Goal: Transaction & Acquisition: Purchase product/service

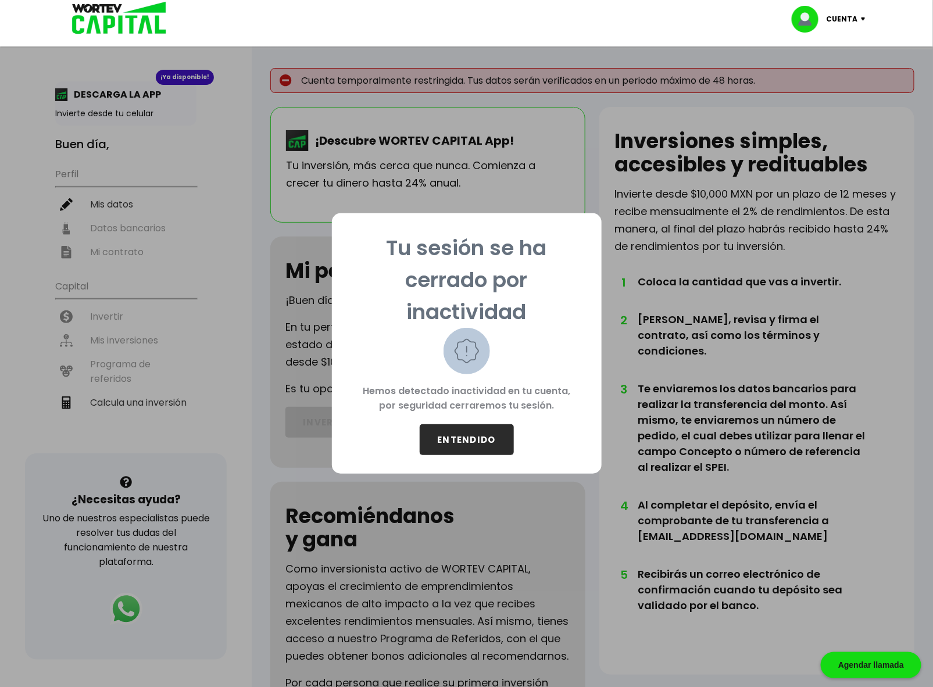
click at [240, 572] on div "Tu sesión se ha cerrado por inactividad Hemos detectado inactividad en tu cuent…" at bounding box center [466, 343] width 933 height 687
click at [462, 447] on button "ENTENDIDO" at bounding box center [467, 440] width 94 height 31
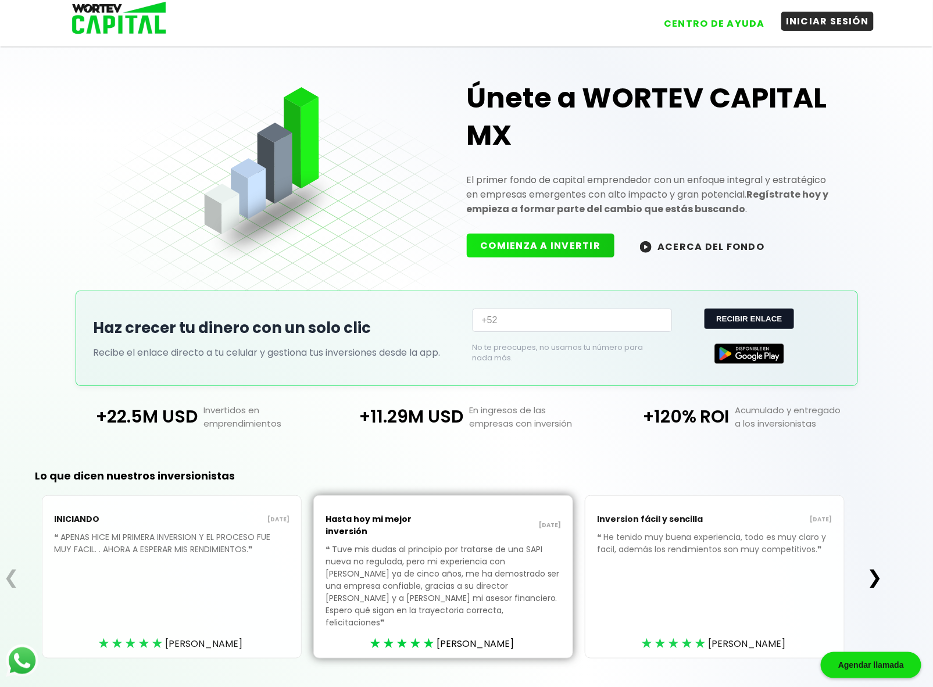
click at [817, 24] on button "INICIAR SESIÓN" at bounding box center [828, 21] width 92 height 19
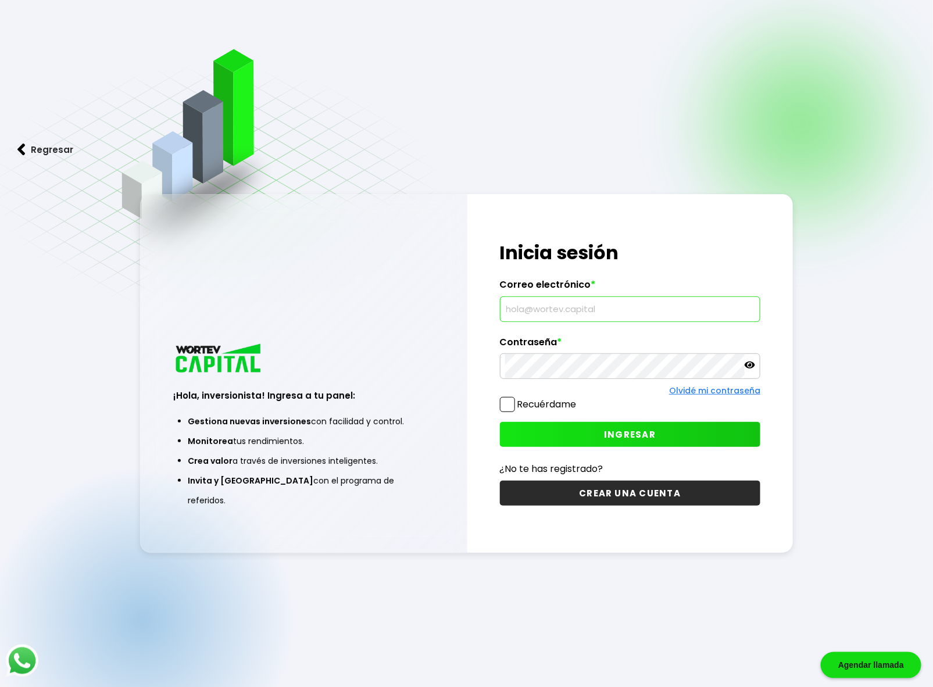
click at [542, 315] on input "text" at bounding box center [630, 309] width 251 height 24
type input "[EMAIL_ADDRESS][DOMAIN_NAME]"
click at [507, 410] on span at bounding box center [507, 404] width 15 height 15
click at [579, 399] on input "Recuérdame" at bounding box center [579, 399] width 0 height 0
click at [536, 427] on button "INGRESAR" at bounding box center [630, 434] width 261 height 25
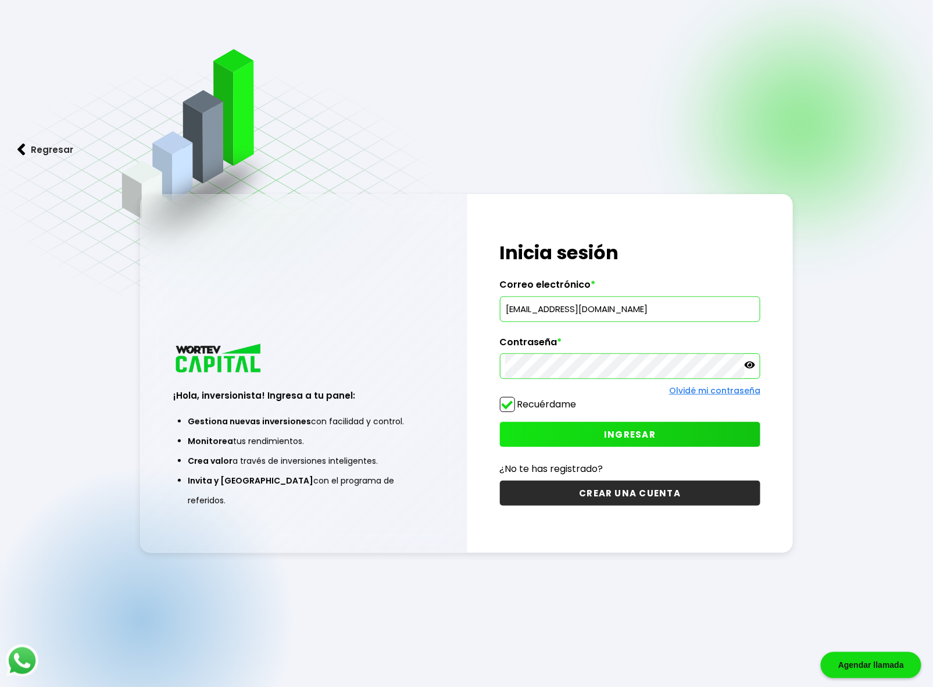
click at [410, 375] on div "¡Hola, inversionista! Ingresa a tu panel: Gestiona nuevas inversiones con facil…" at bounding box center [467, 373] width 654 height 359
click at [547, 434] on button "INGRESAR" at bounding box center [630, 434] width 261 height 25
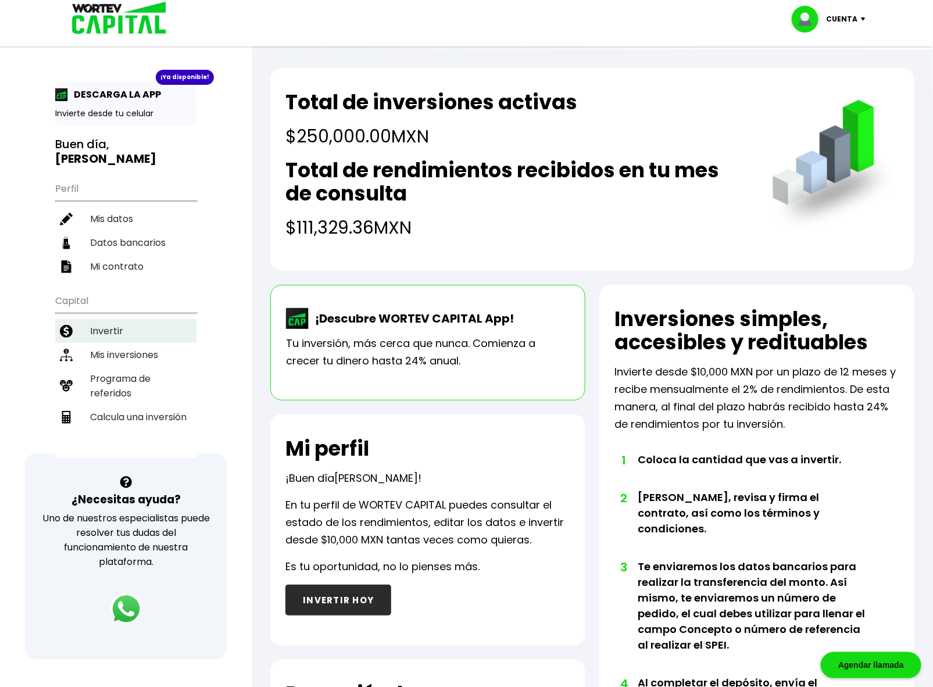
click at [111, 319] on li "Invertir" at bounding box center [125, 331] width 141 height 24
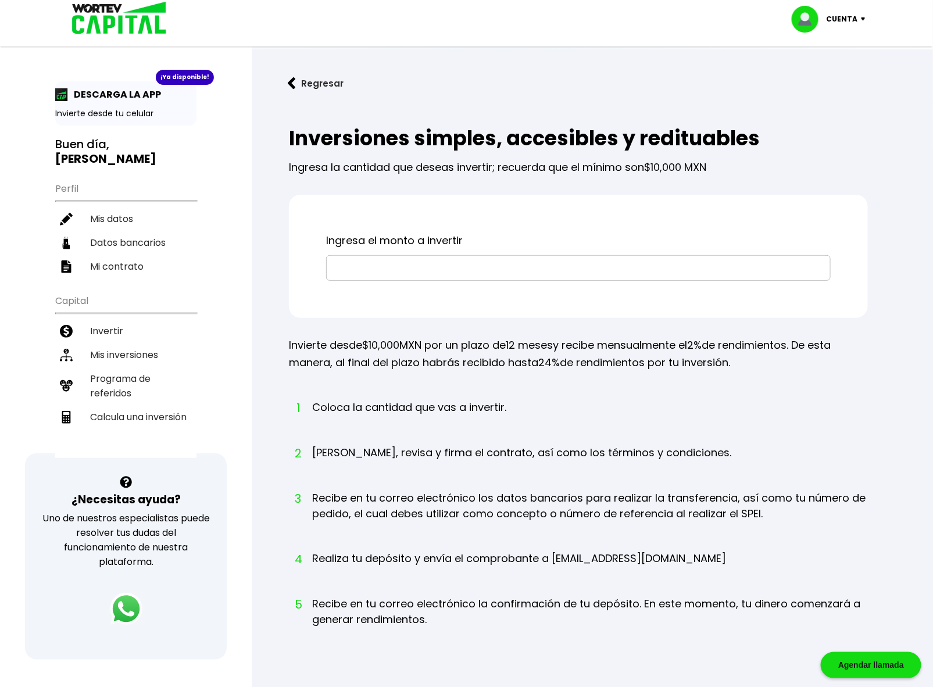
click at [390, 279] on input "text" at bounding box center [579, 268] width 494 height 24
type input "$10,000"
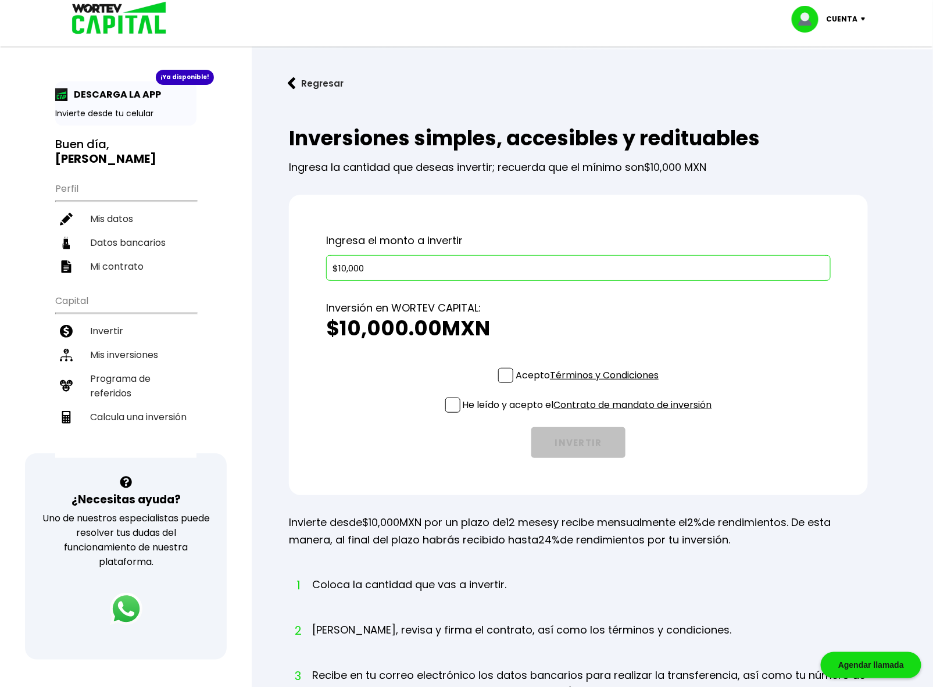
click at [499, 370] on span at bounding box center [505, 375] width 15 height 15
click at [590, 384] on input "Acepto Términos y Condiciones" at bounding box center [590, 384] width 0 height 0
click at [451, 403] on span at bounding box center [453, 405] width 15 height 15
click at [590, 414] on input "He leído y acepto el Contrato de mandato de inversión" at bounding box center [590, 414] width 0 height 0
click at [557, 443] on button "INVERTIR" at bounding box center [579, 442] width 94 height 31
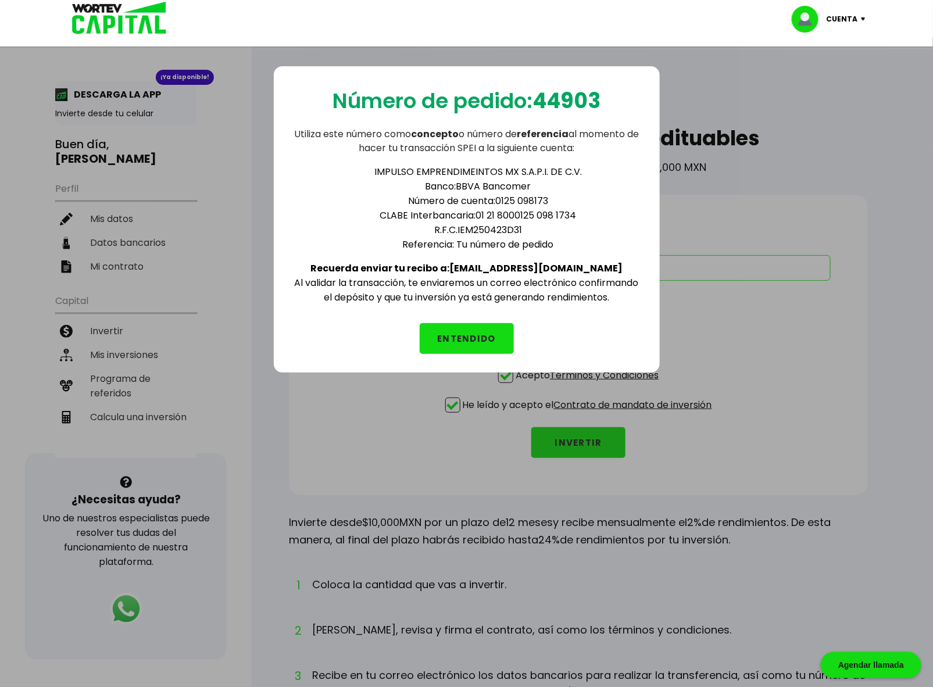
click at [472, 326] on button "ENTENDIDO" at bounding box center [467, 338] width 94 height 31
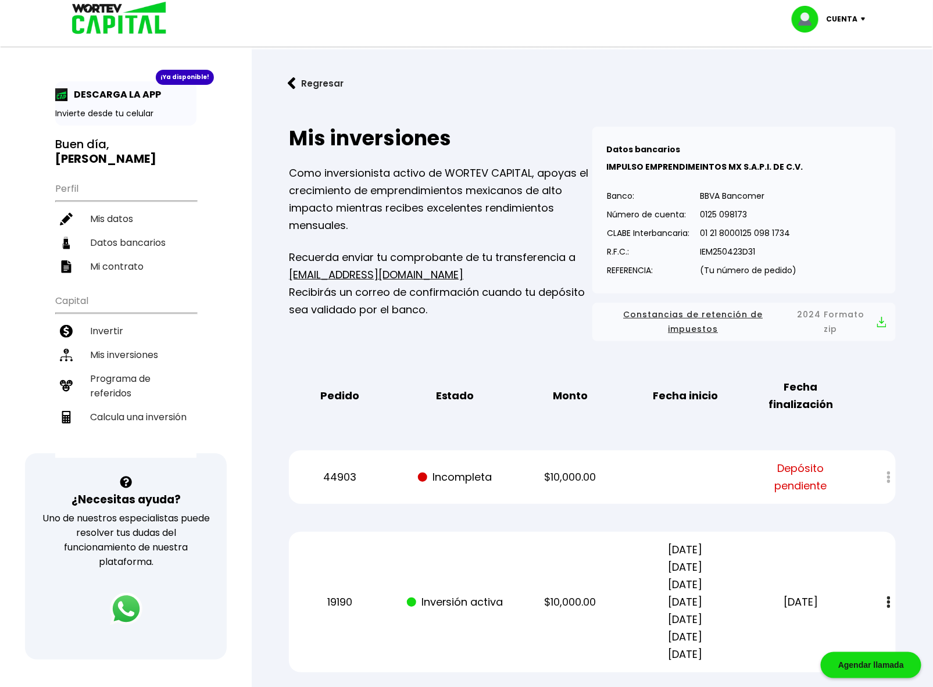
click at [96, 1] on img at bounding box center [115, 19] width 111 height 38
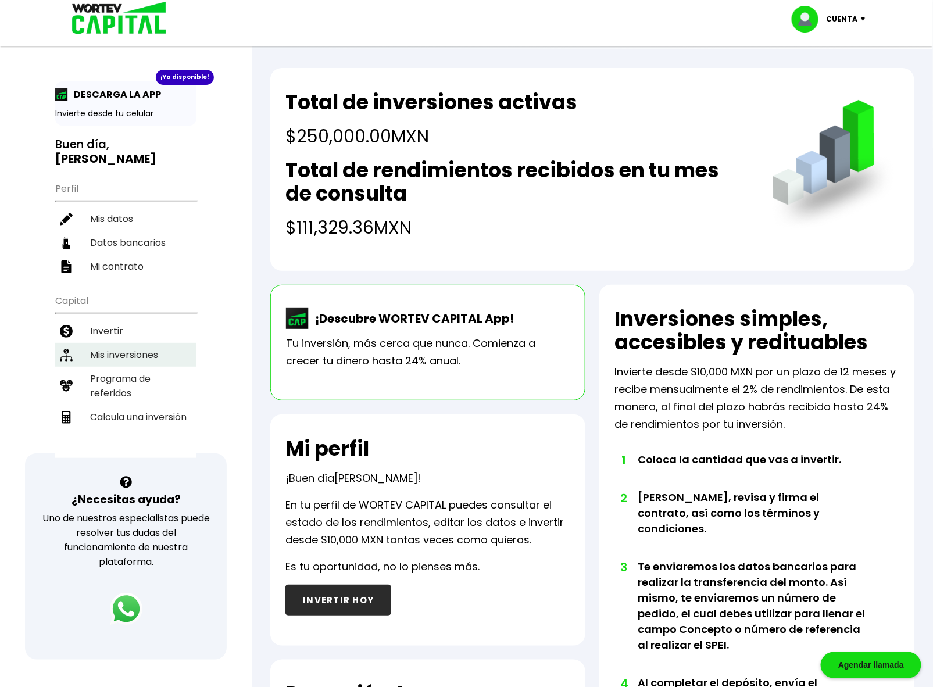
click at [91, 343] on li "Mis inversiones" at bounding box center [125, 355] width 141 height 24
click at [111, 319] on li "Invertir" at bounding box center [125, 331] width 141 height 24
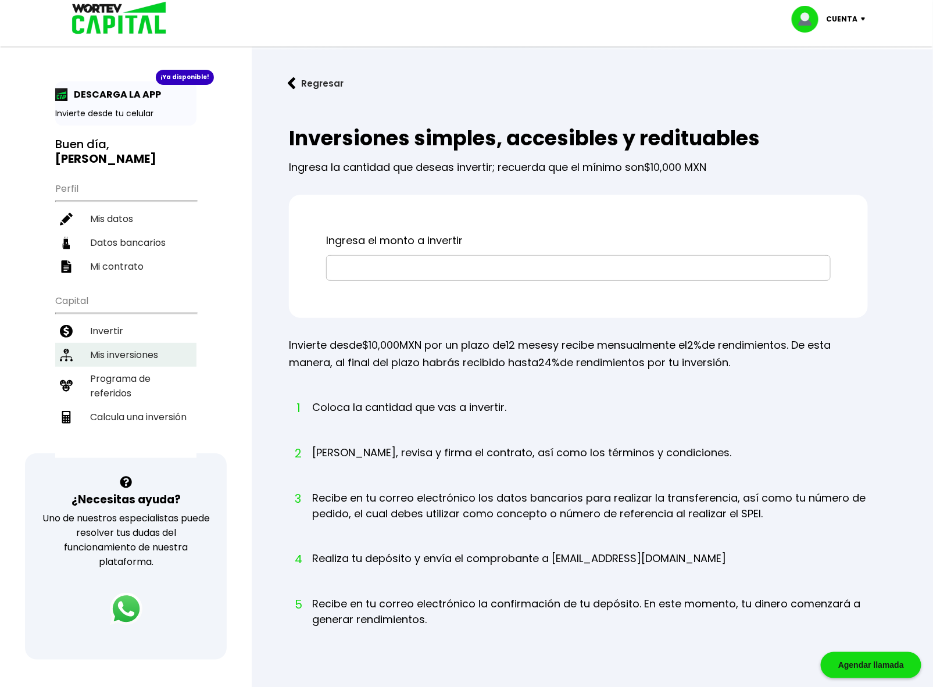
click at [128, 343] on li "Mis inversiones" at bounding box center [125, 355] width 141 height 24
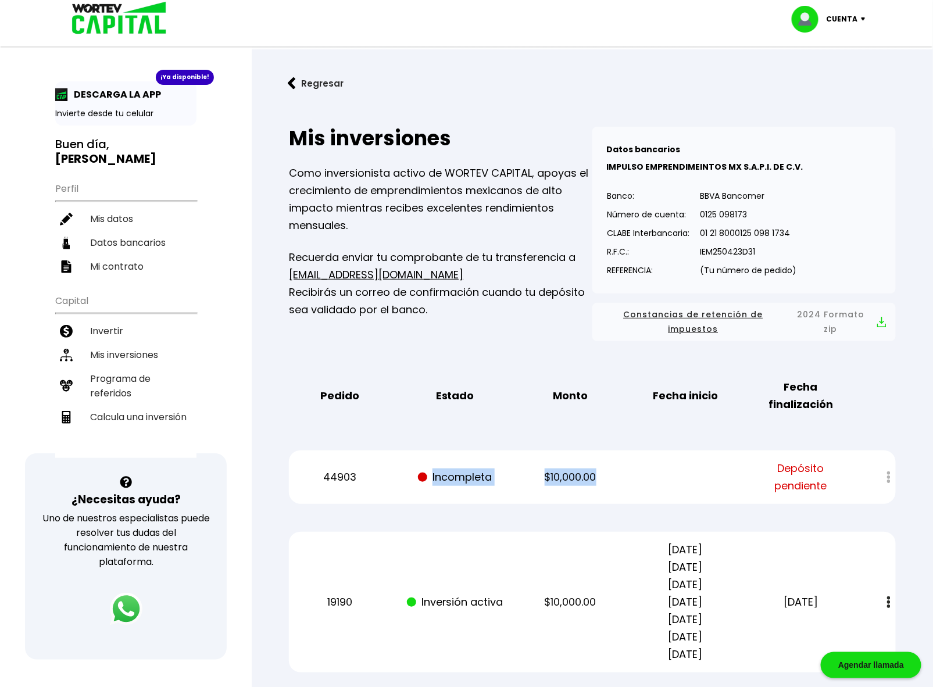
drag, startPoint x: 423, startPoint y: 480, endPoint x: 801, endPoint y: 515, distance: 379.7
drag, startPoint x: 97, startPoint y: 299, endPoint x: 31, endPoint y: 426, distance: 143.1
click at [31, 426] on div "¡Ya disponible! DESCARGA LA APP Invierte desde tu celular Buen día, ABRAHAM Per…" at bounding box center [126, 380] width 252 height 737
